Goal: Communication & Community: Answer question/provide support

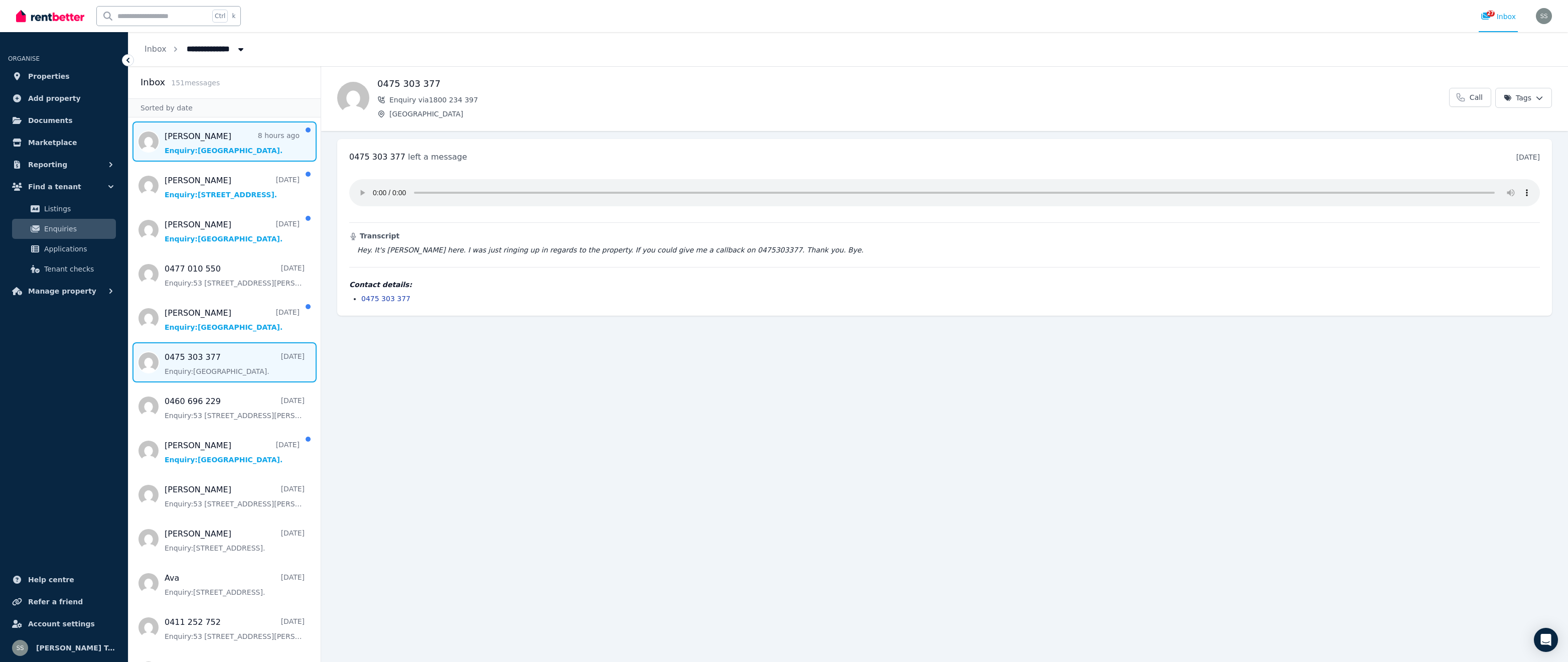
click at [196, 150] on span "Message list" at bounding box center [224, 141] width 192 height 40
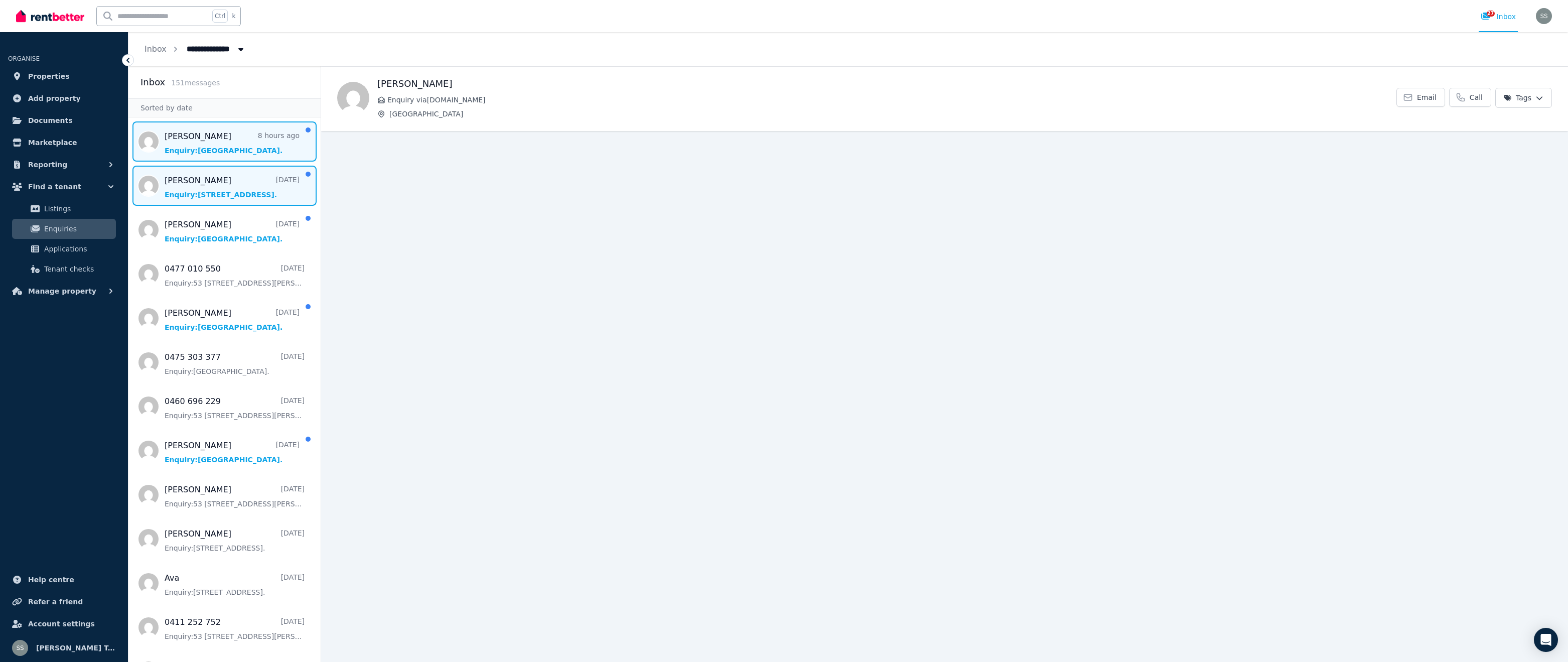
click at [190, 191] on span "Message list" at bounding box center [224, 185] width 192 height 40
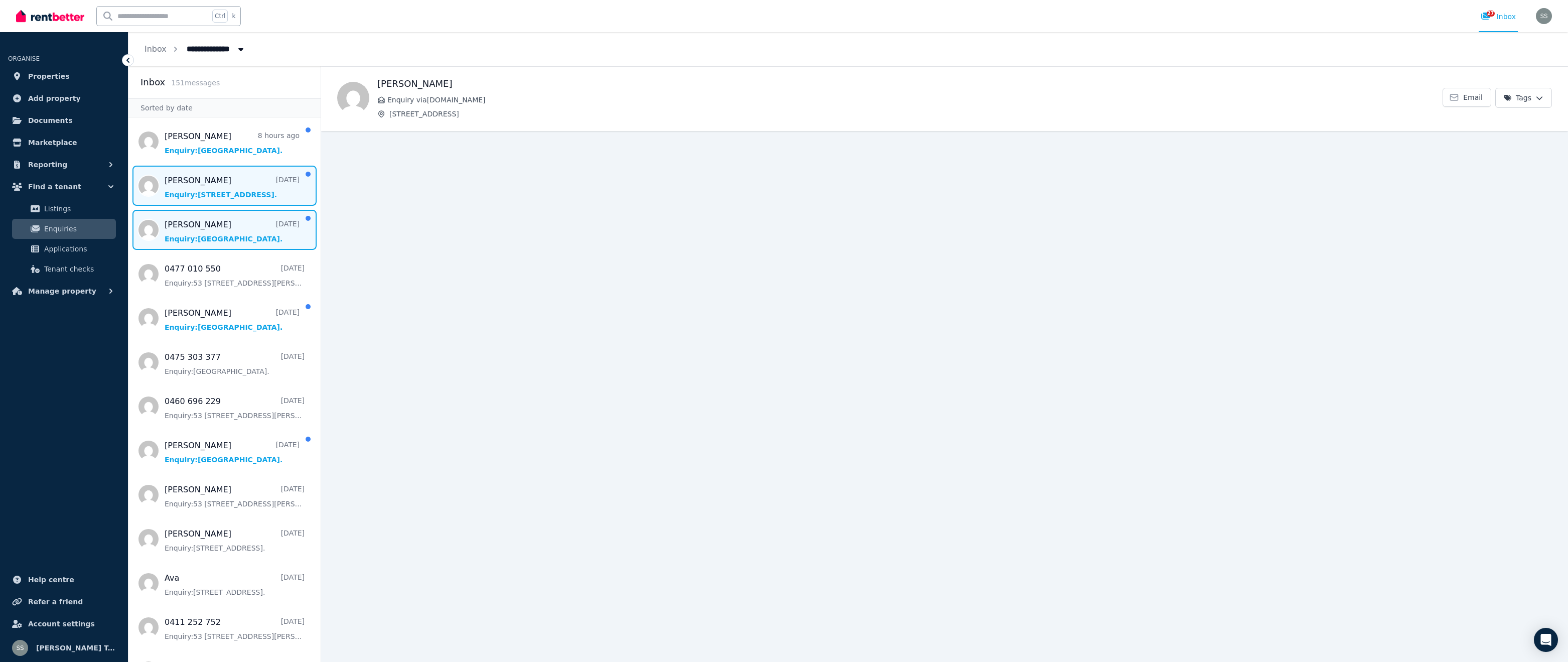
click at [179, 238] on span "Message list" at bounding box center [224, 229] width 192 height 40
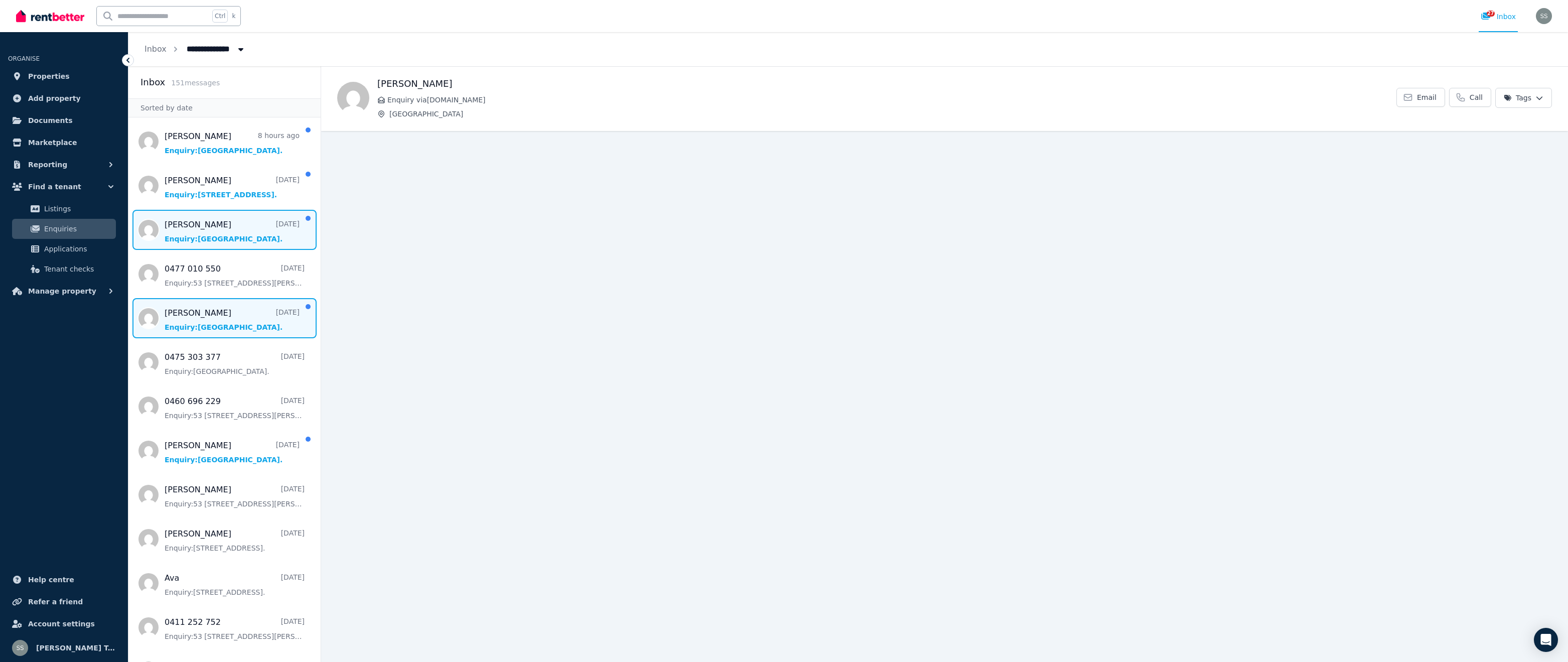
click at [192, 325] on span "Message list" at bounding box center [224, 317] width 192 height 40
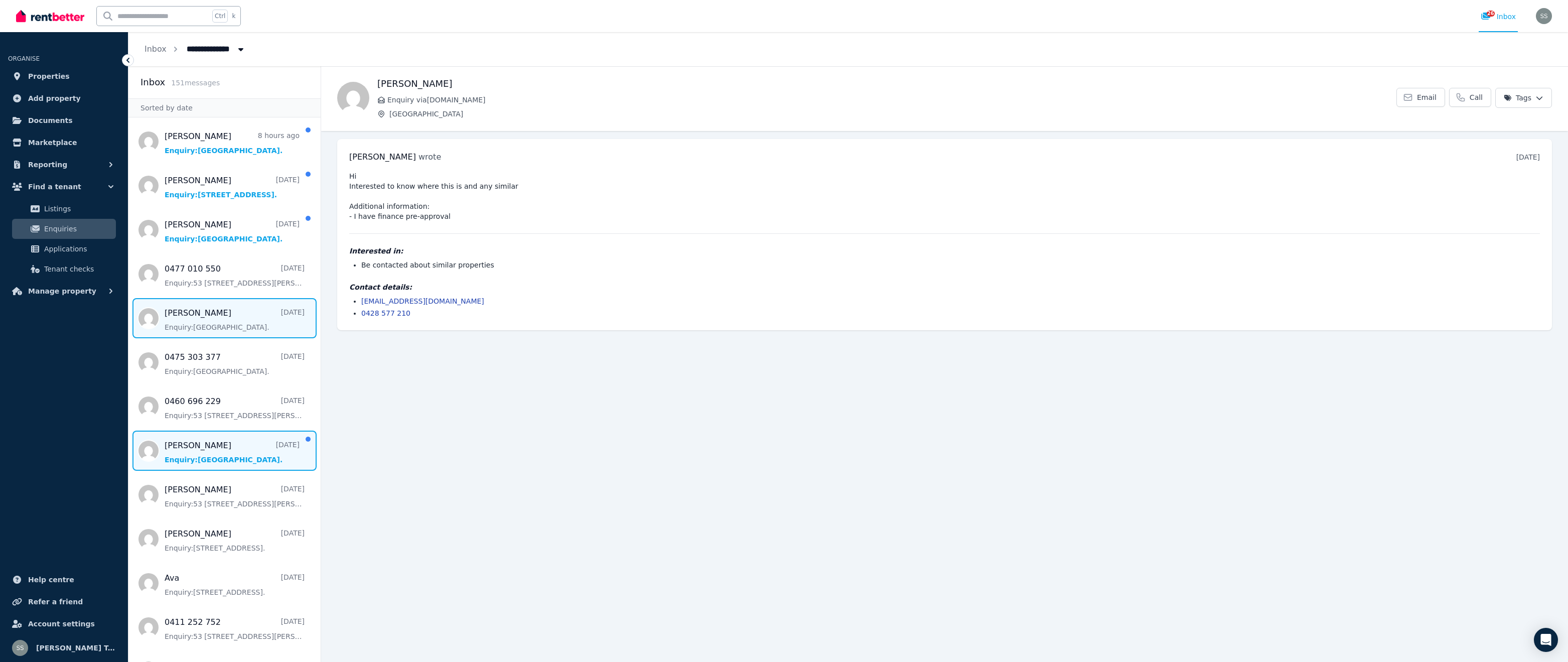
click at [206, 461] on span "Message list" at bounding box center [224, 450] width 192 height 40
